Goal: Transaction & Acquisition: Purchase product/service

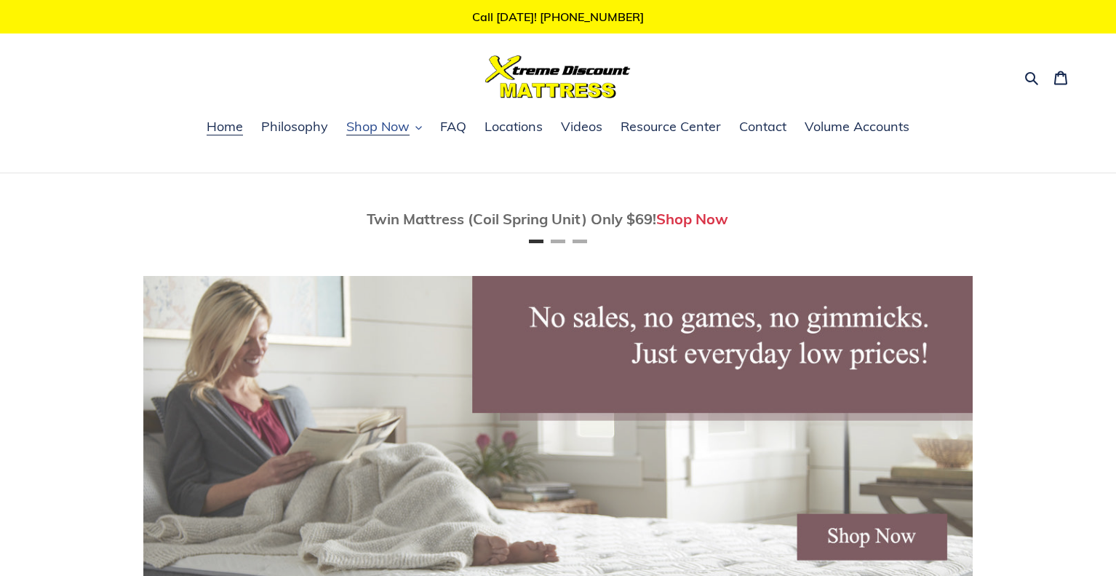
click at [416, 126] on icon "button" at bounding box center [419, 127] width 7 height 7
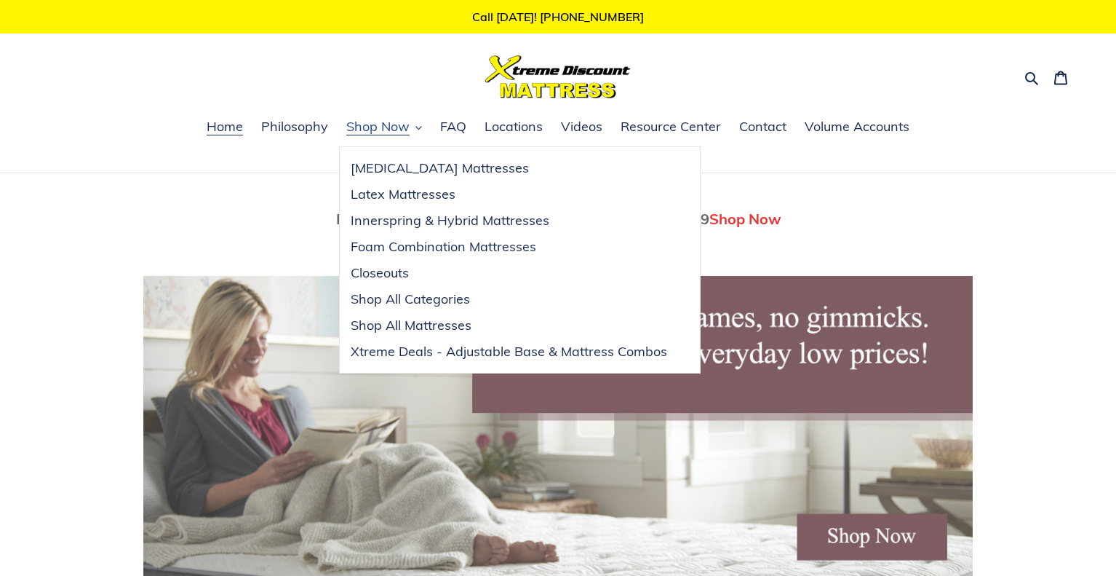
scroll to position [0, 830]
click at [397, 273] on span "Closeouts" at bounding box center [380, 272] width 58 height 17
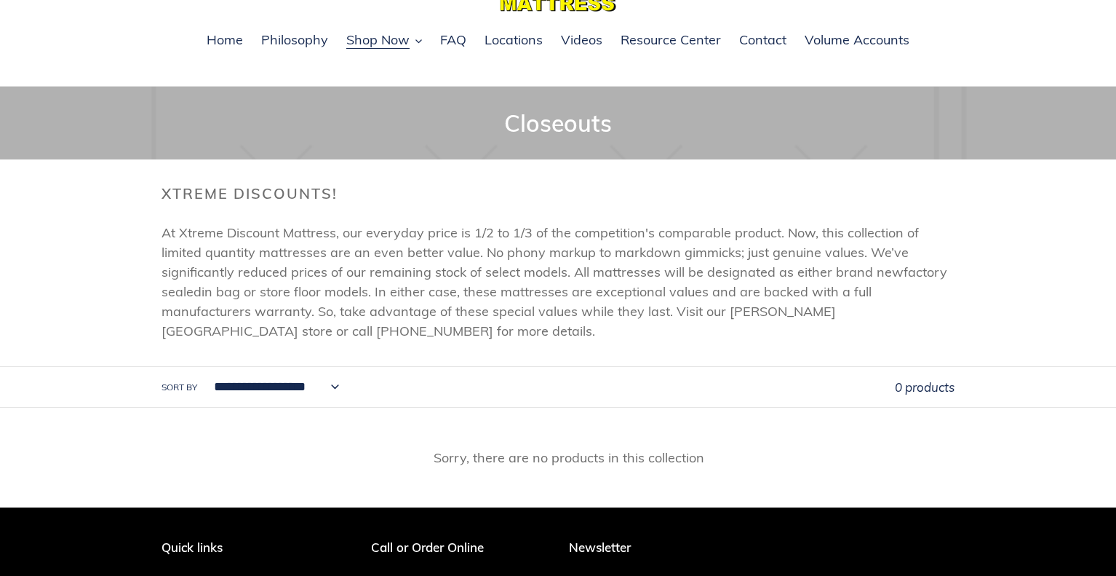
scroll to position [122, 0]
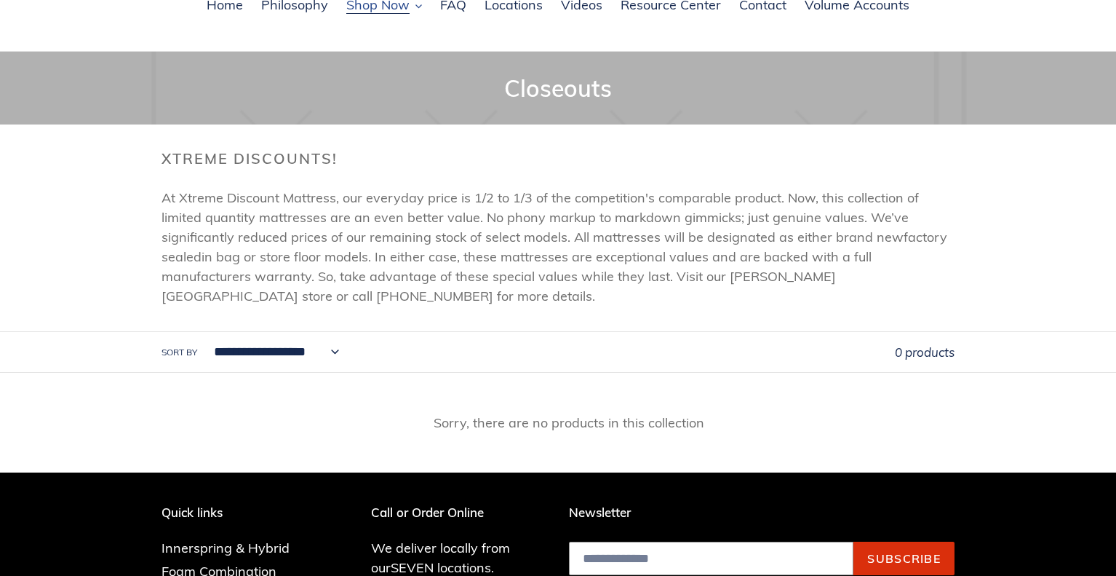
click at [425, 7] on button "Shop Now" at bounding box center [384, 6] width 90 height 22
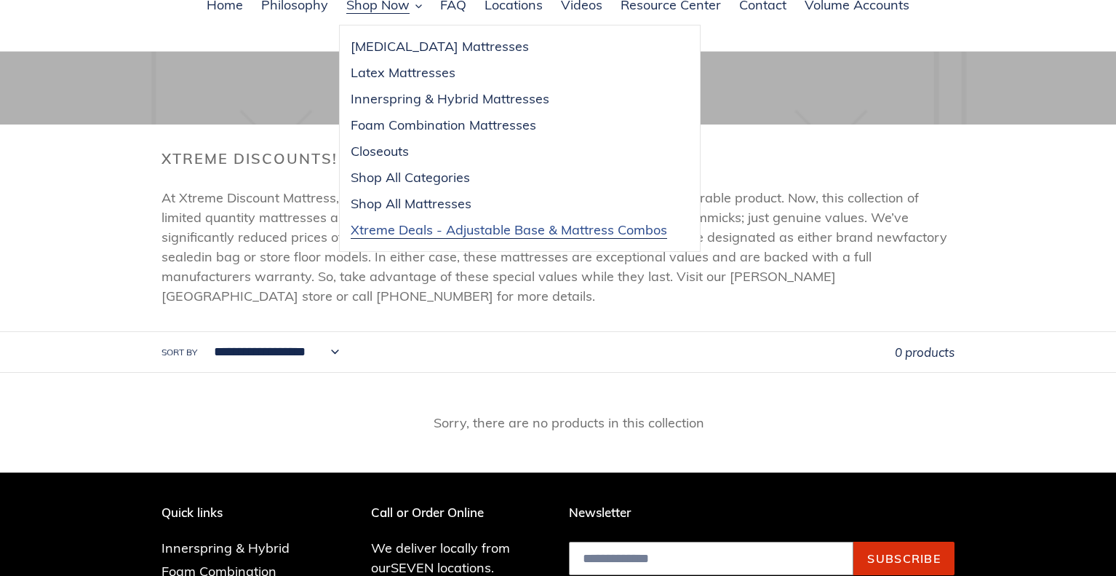
click at [491, 219] on link "Xtreme Deals - Adjustable Base & Mattress Combos" at bounding box center [509, 230] width 338 height 26
